Goal: Task Accomplishment & Management: Use online tool/utility

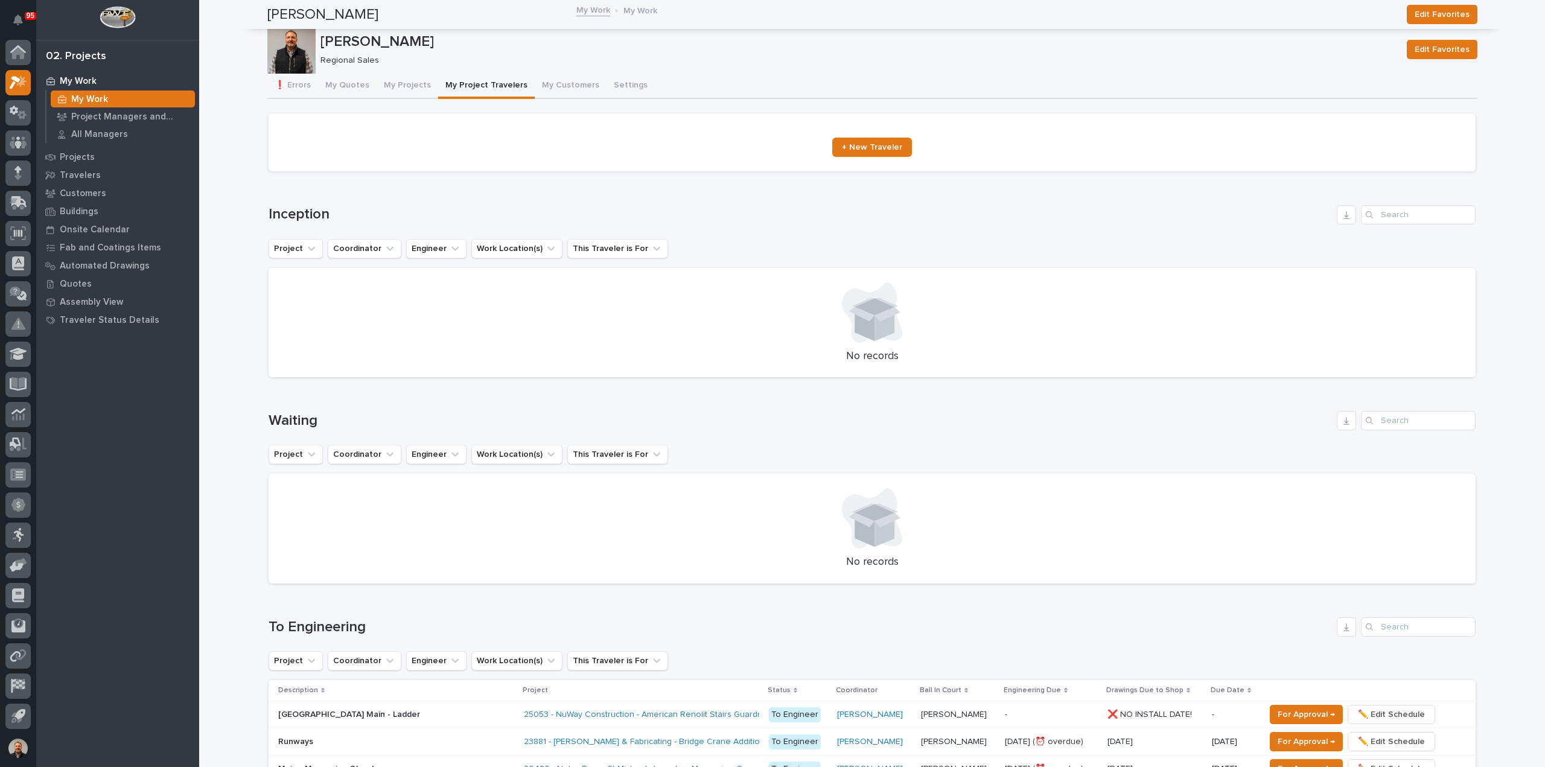
scroll to position [1291, 0]
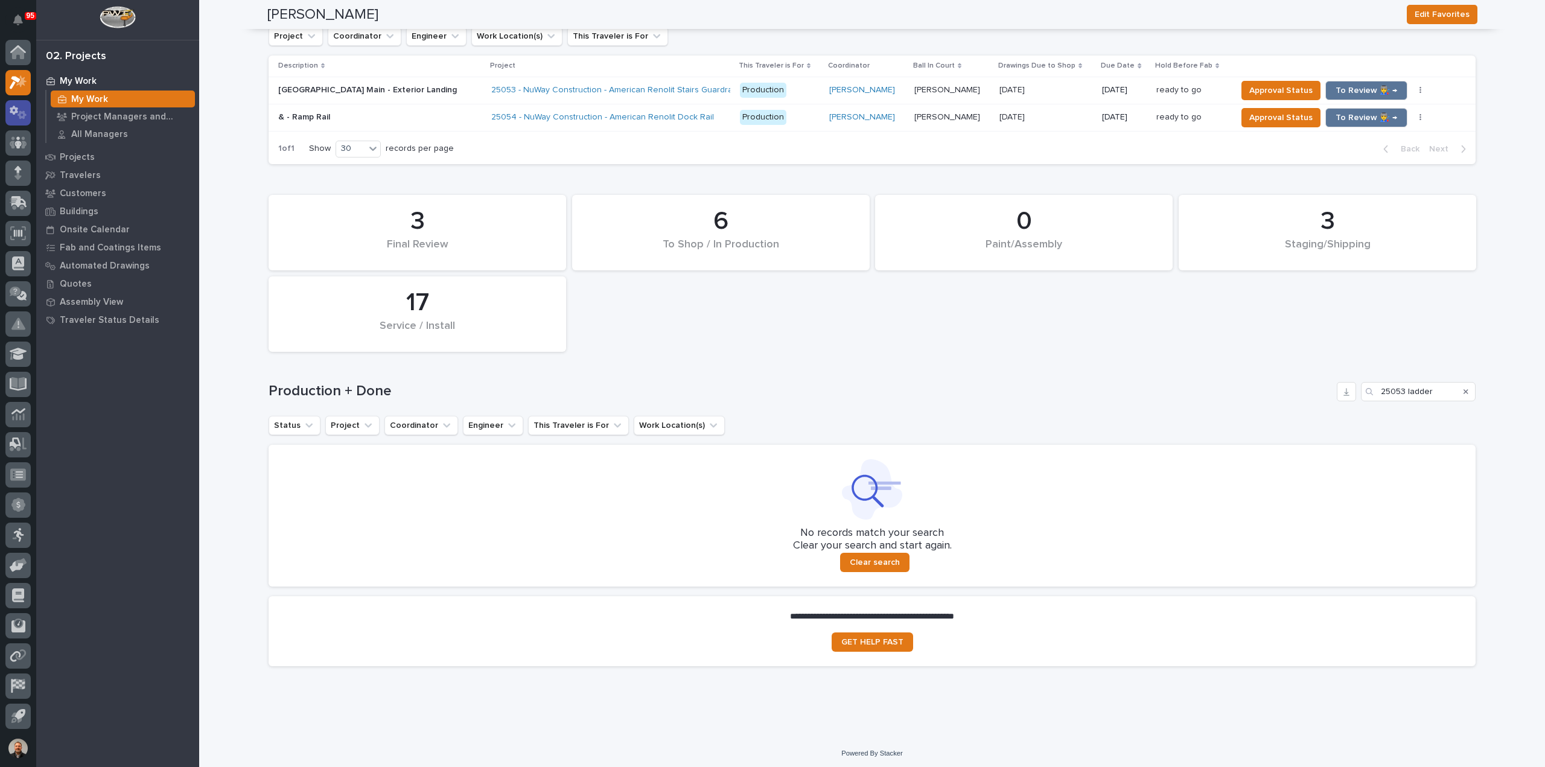
click at [17, 115] on icon at bounding box center [19, 113] width 18 height 14
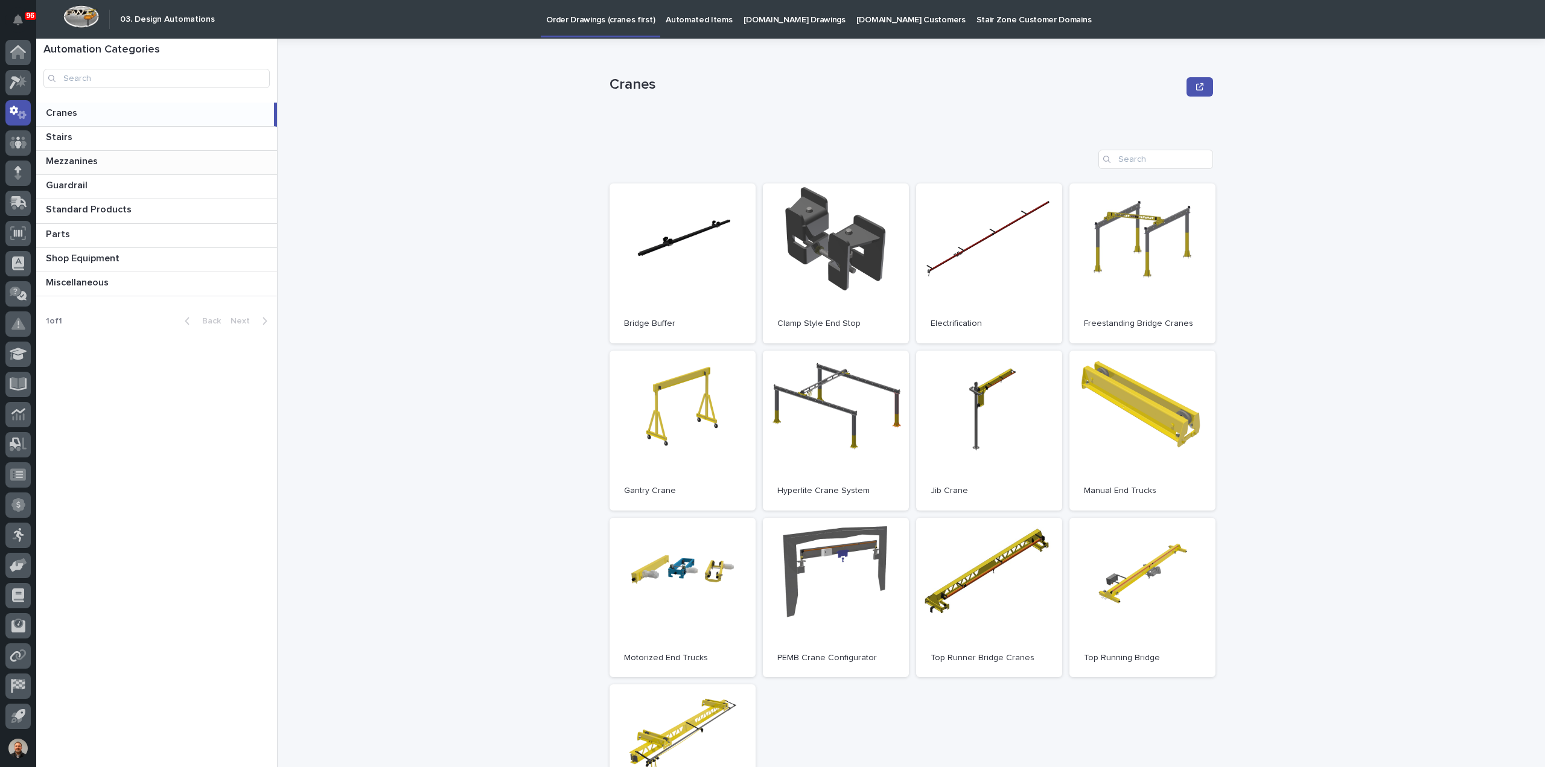
click at [77, 161] on p "Mezzanines" at bounding box center [73, 160] width 54 height 14
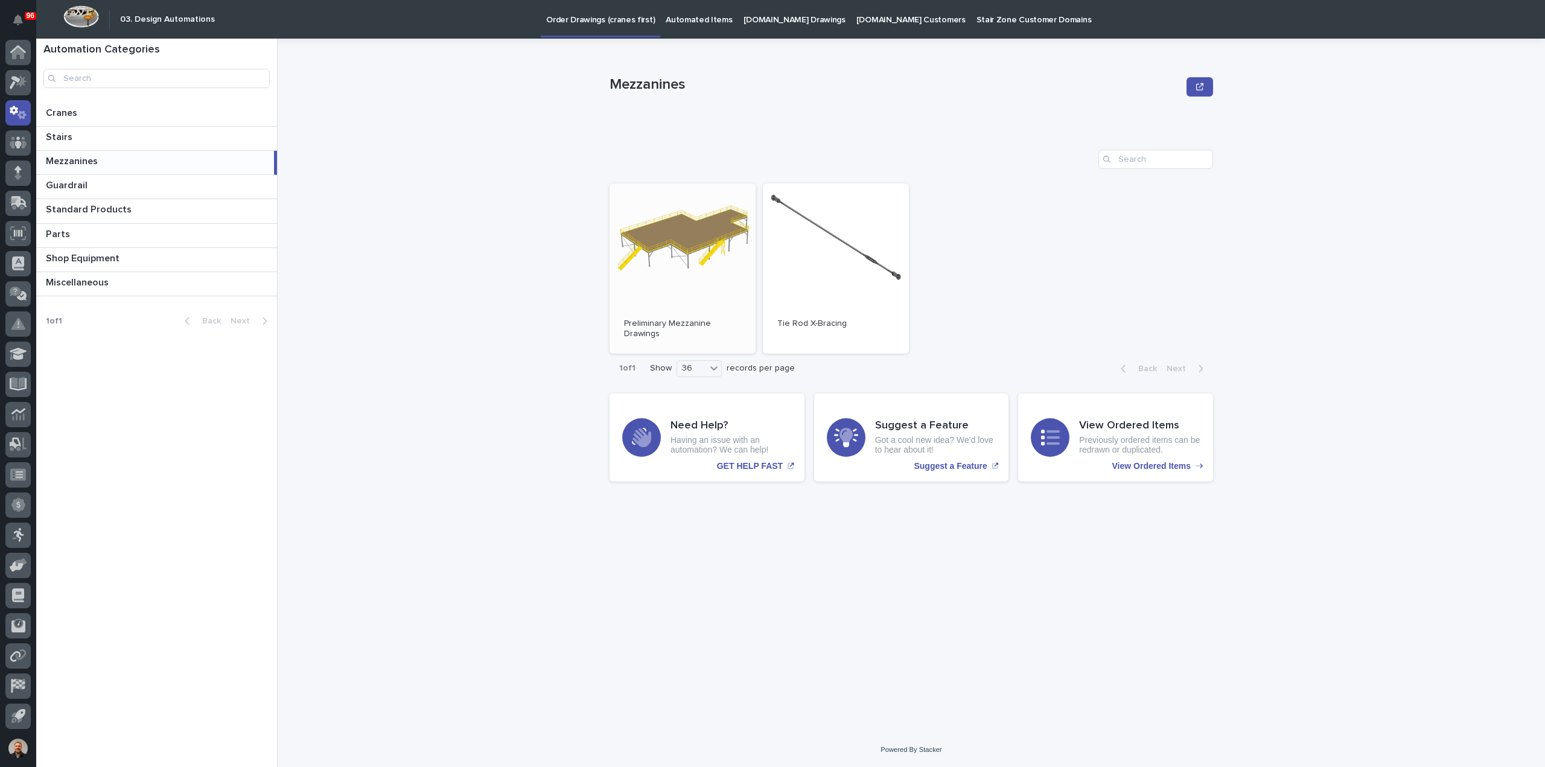
click at [683, 251] on link "Open" at bounding box center [683, 269] width 146 height 170
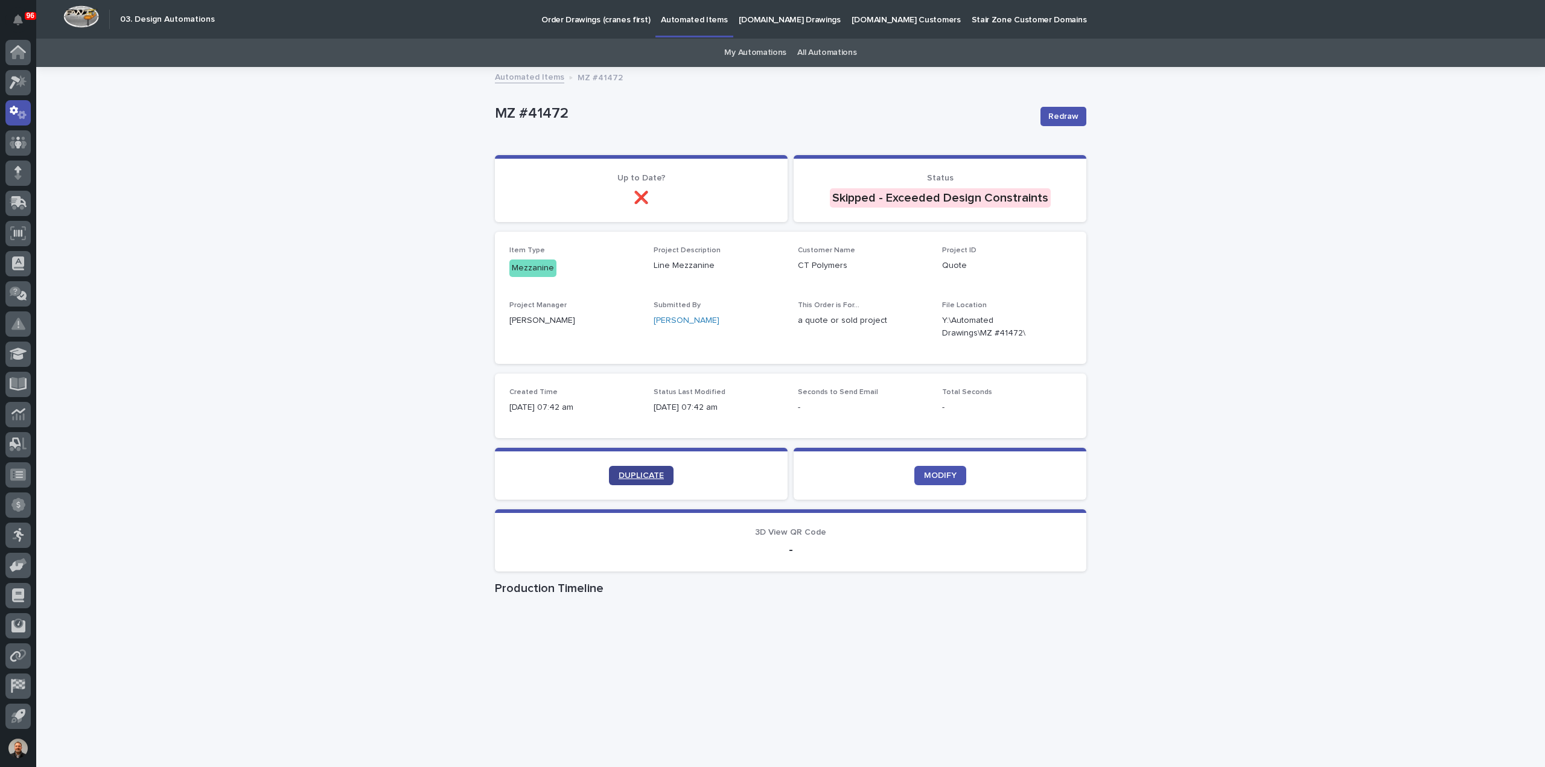
click at [642, 474] on span "DUPLICATE" at bounding box center [641, 475] width 45 height 8
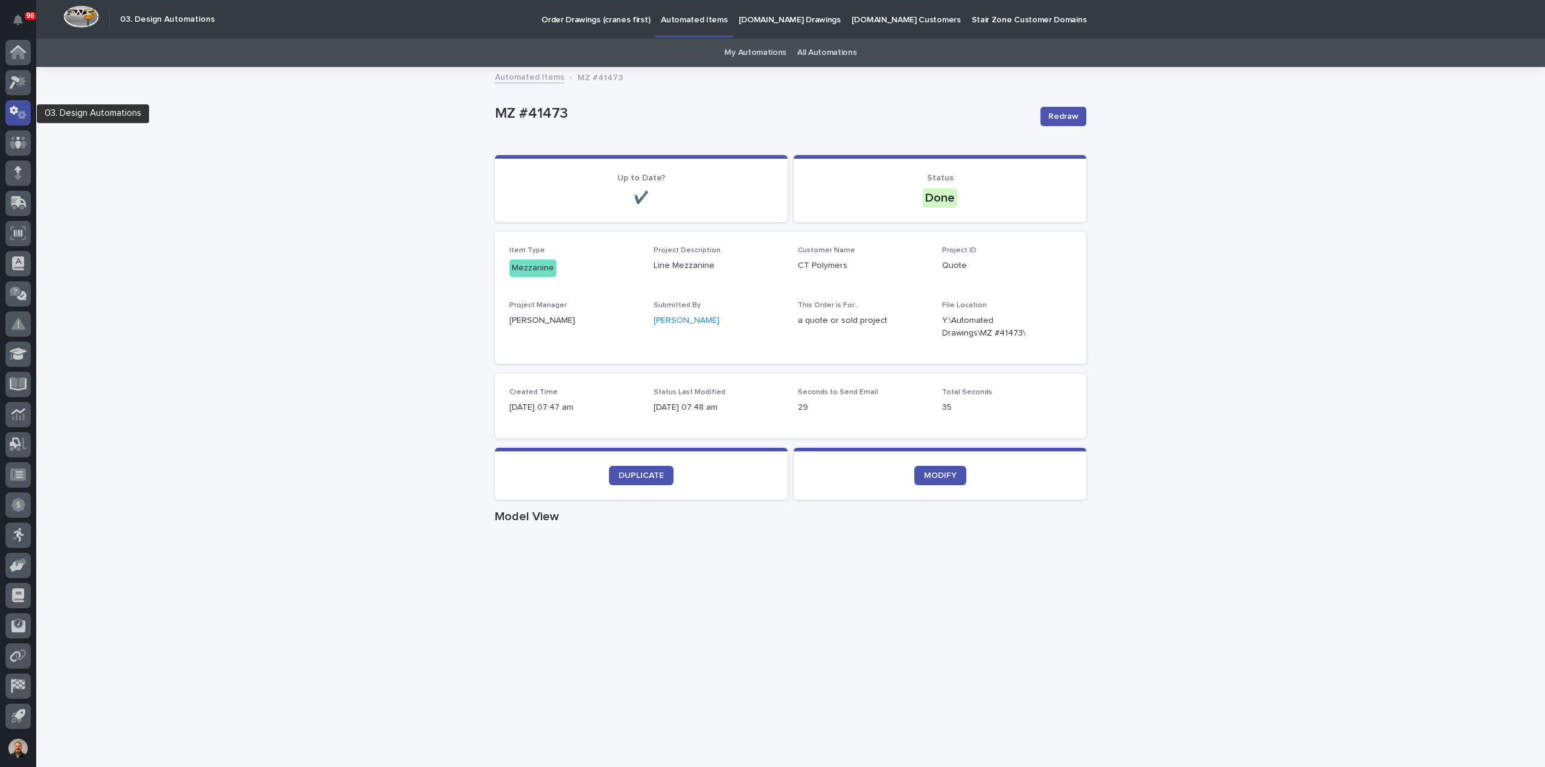
click at [19, 112] on icon at bounding box center [22, 114] width 9 height 8
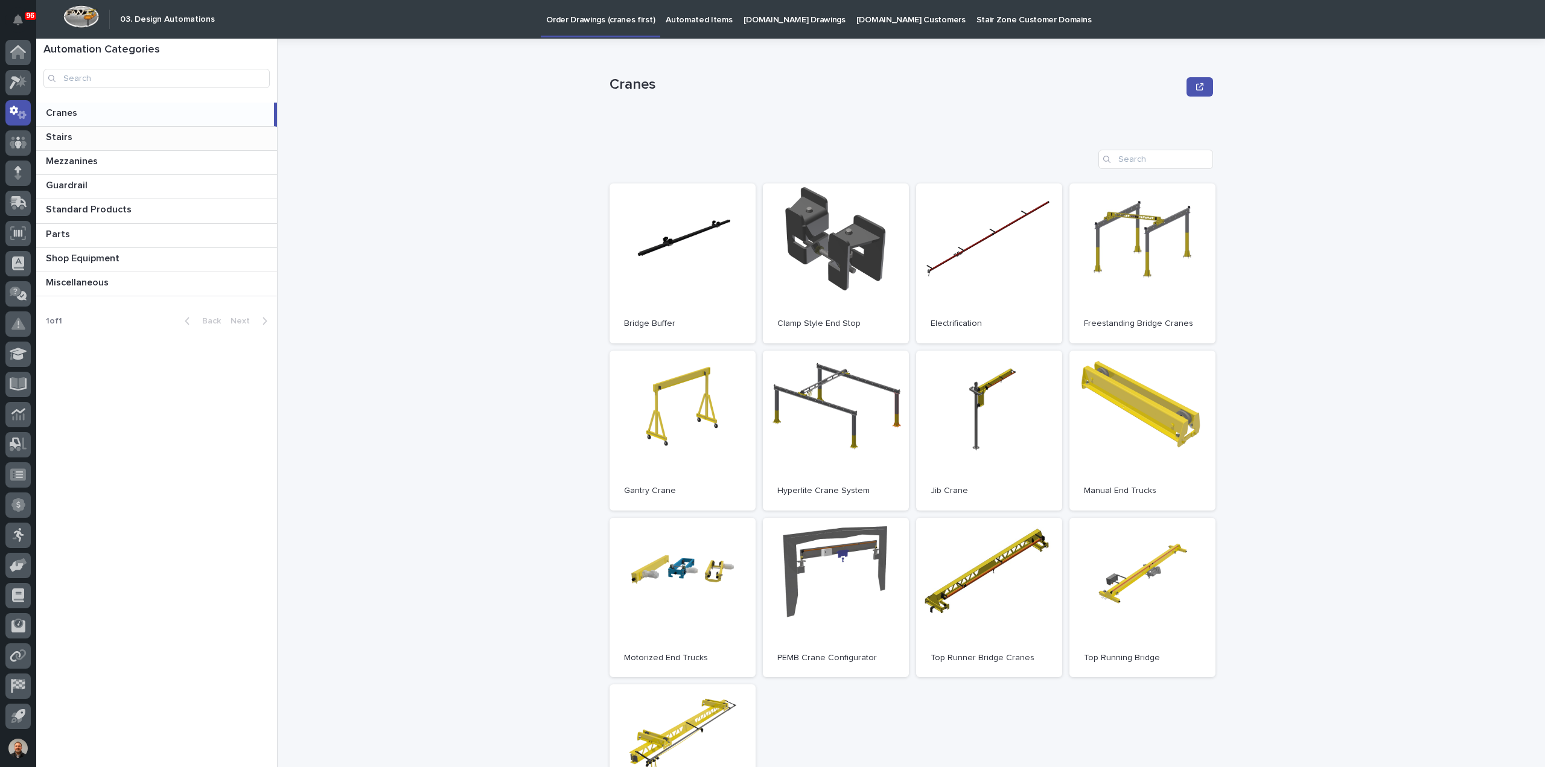
click at [63, 138] on p "Stairs" at bounding box center [60, 136] width 29 height 14
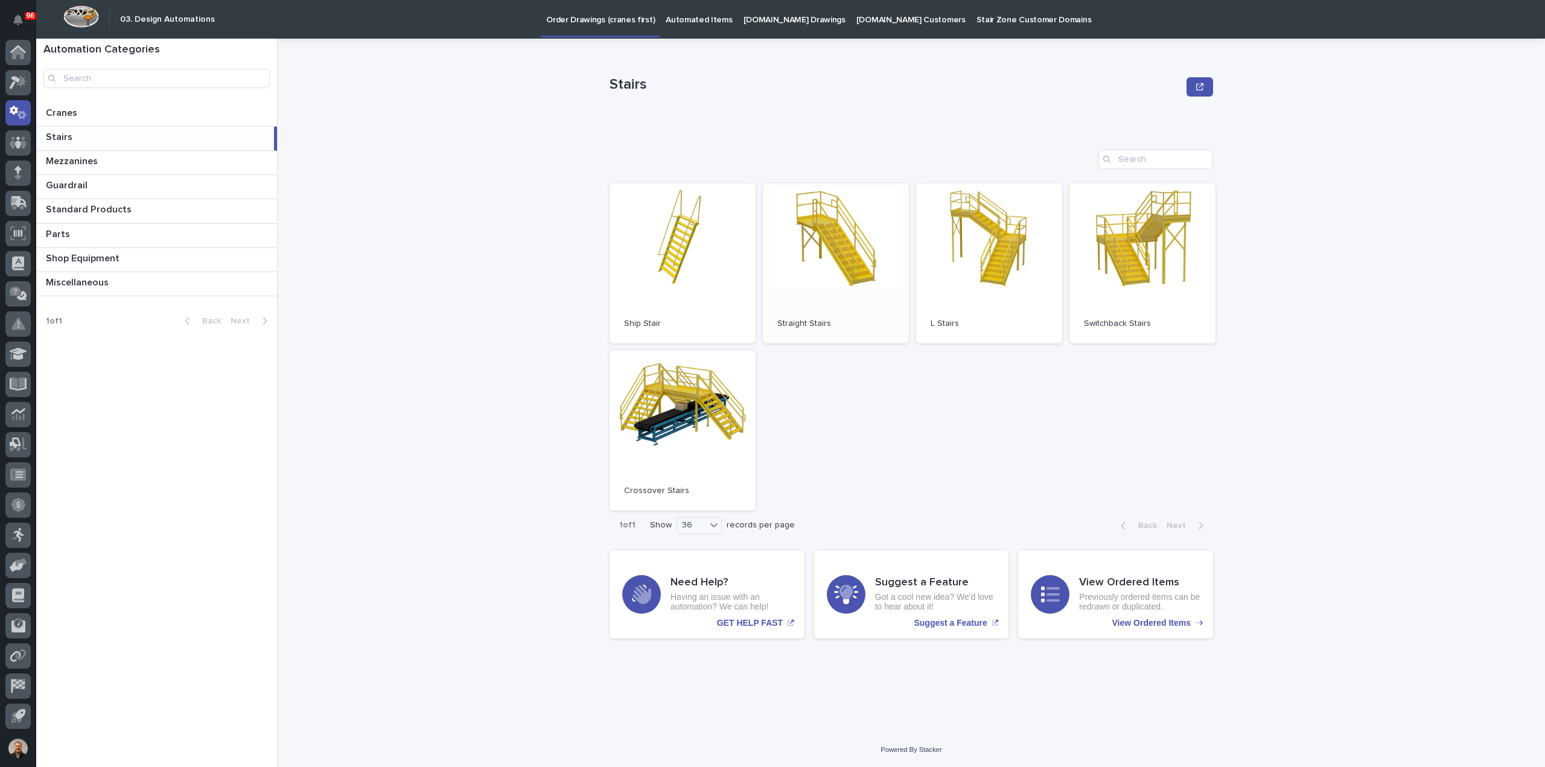
click at [843, 260] on span "Open" at bounding box center [836, 263] width 22 height 8
click at [81, 188] on p "Guardrail" at bounding box center [68, 184] width 44 height 14
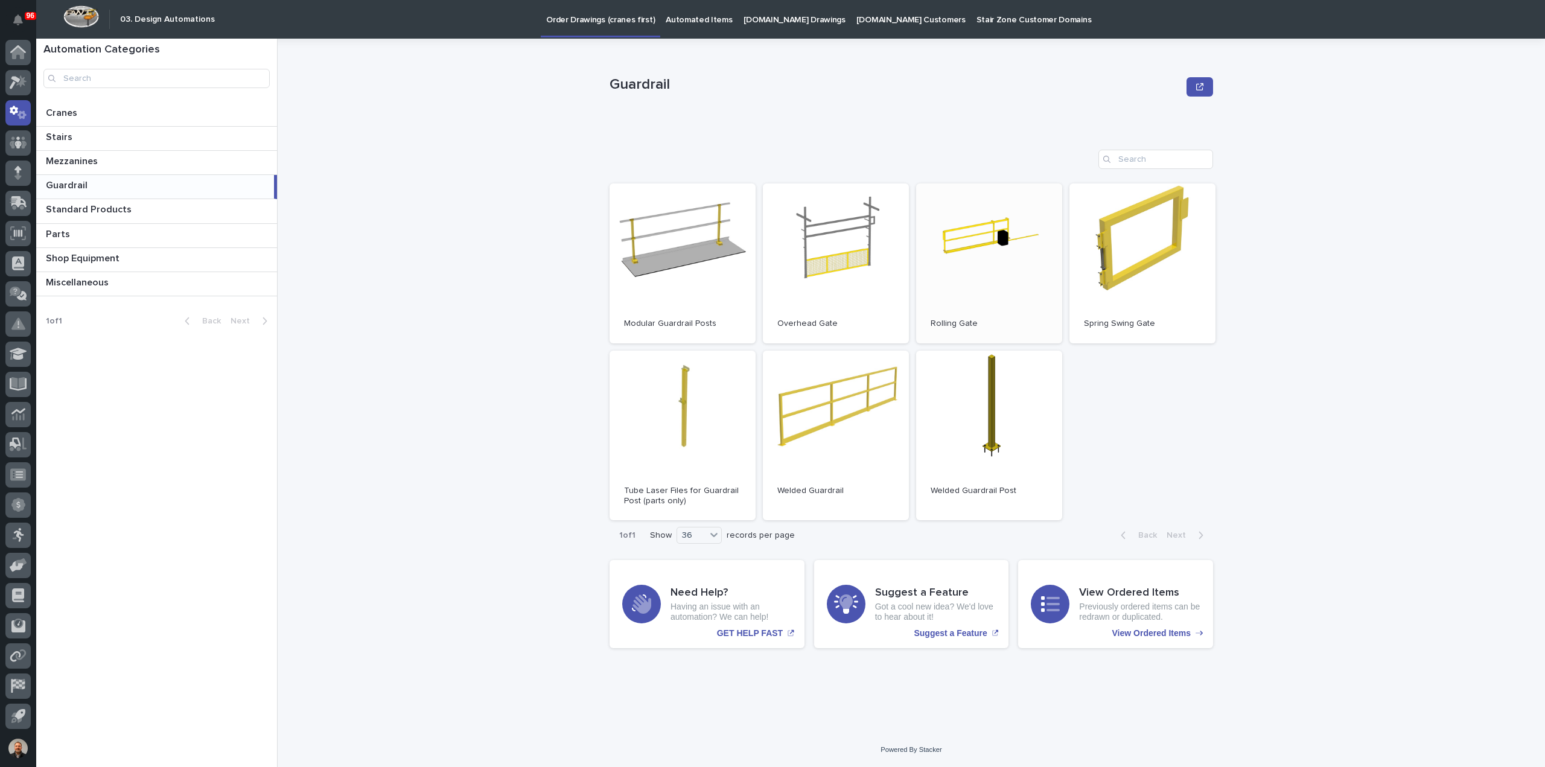
click at [982, 288] on link "Open" at bounding box center [989, 264] width 146 height 160
